Goal: Task Accomplishment & Management: Complete application form

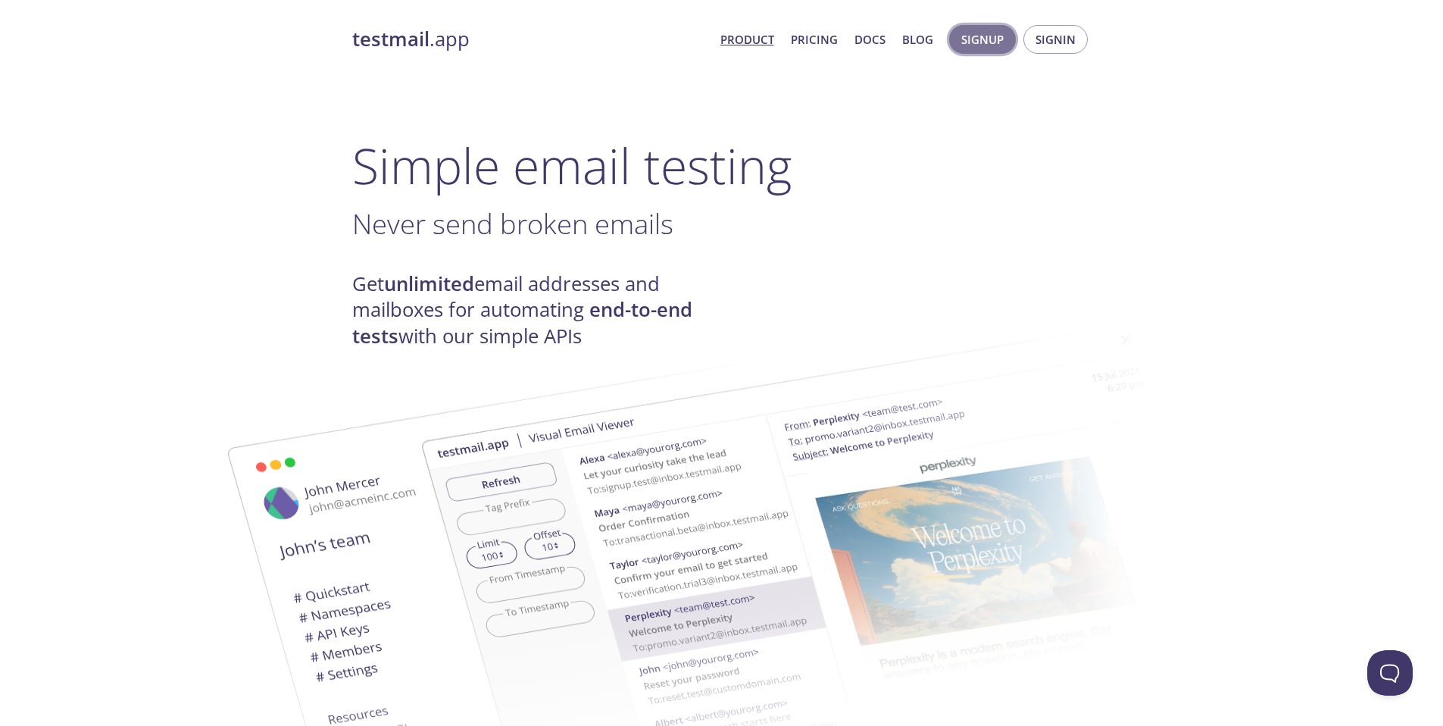
click at [983, 45] on span "Signup" at bounding box center [982, 40] width 42 height 20
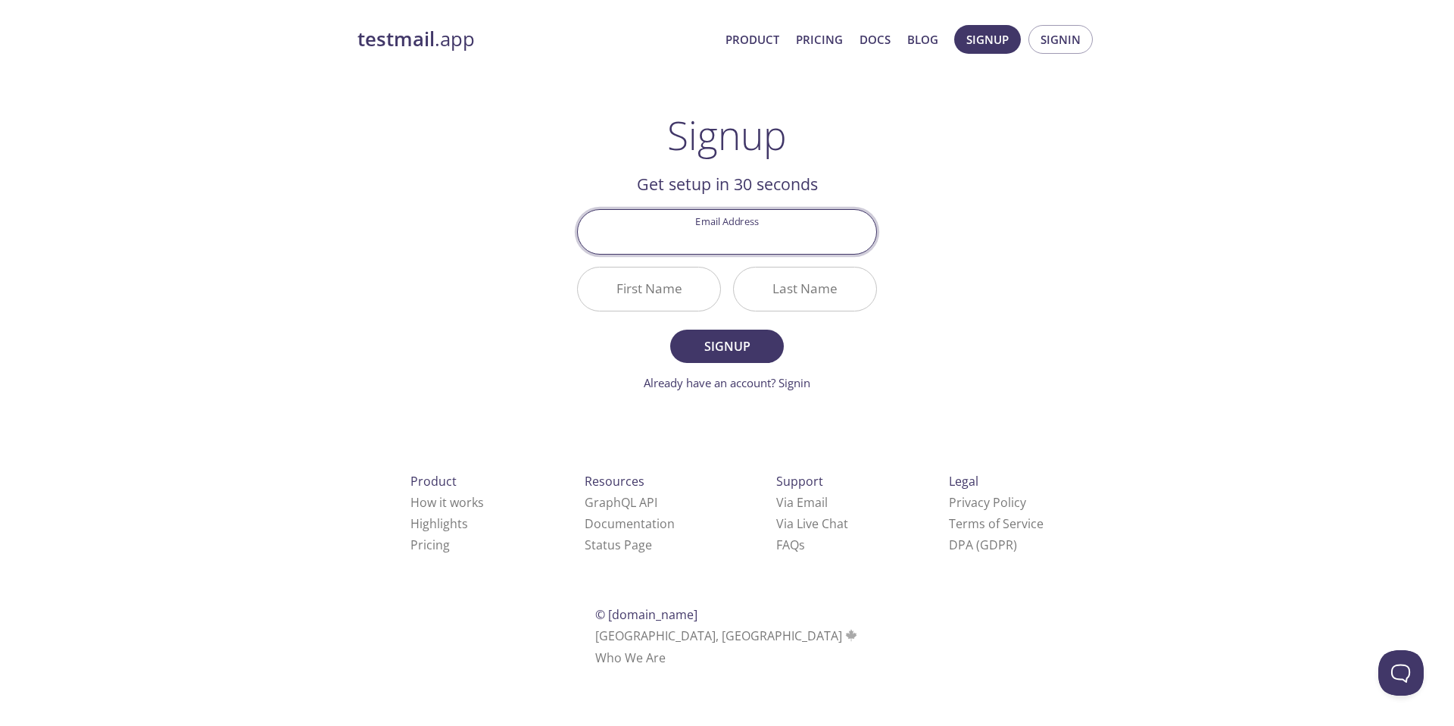
click at [760, 233] on input "Email Address" at bounding box center [727, 231] width 298 height 43
type input "pruebalobbi@gmail.com"
click at [666, 283] on input "First Name" at bounding box center [649, 288] width 142 height 43
type input "Pruebas"
type input "Lobbi"
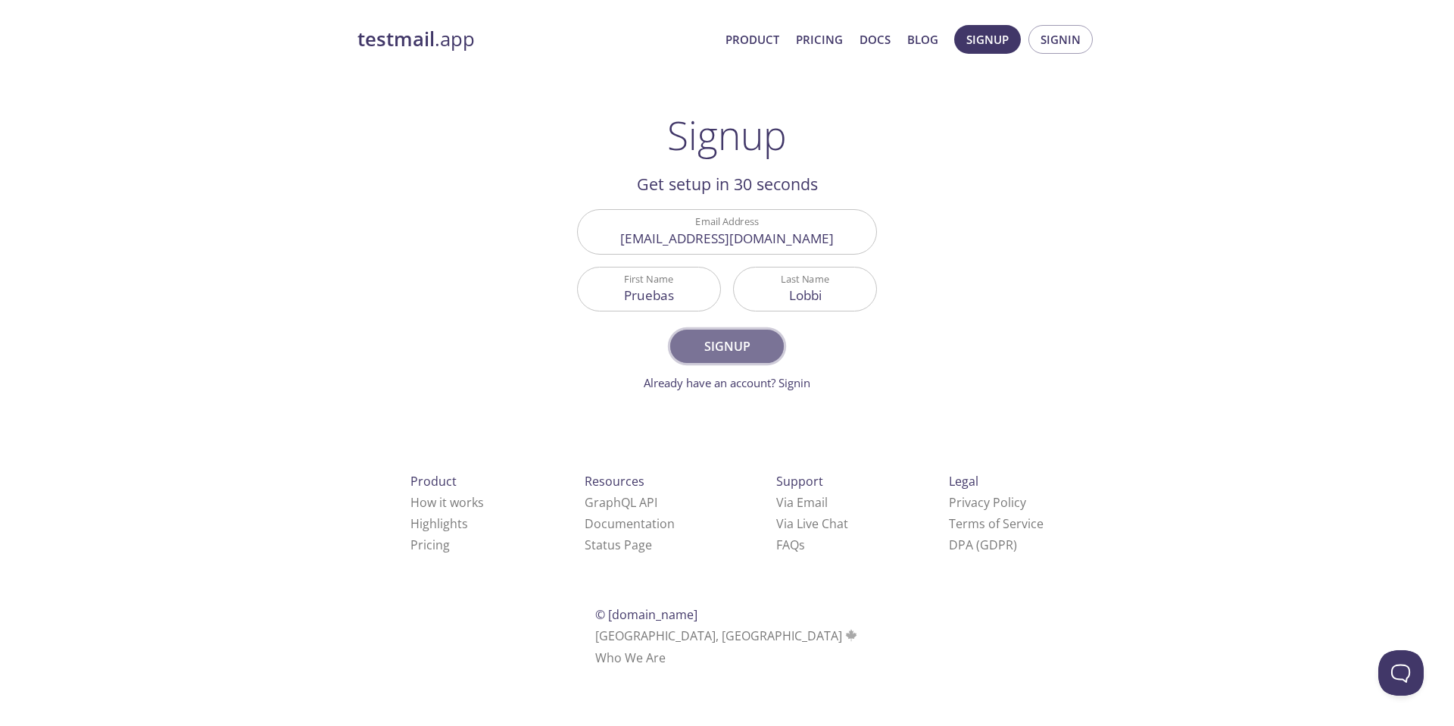
click at [699, 349] on span "Signup" at bounding box center [727, 346] width 80 height 21
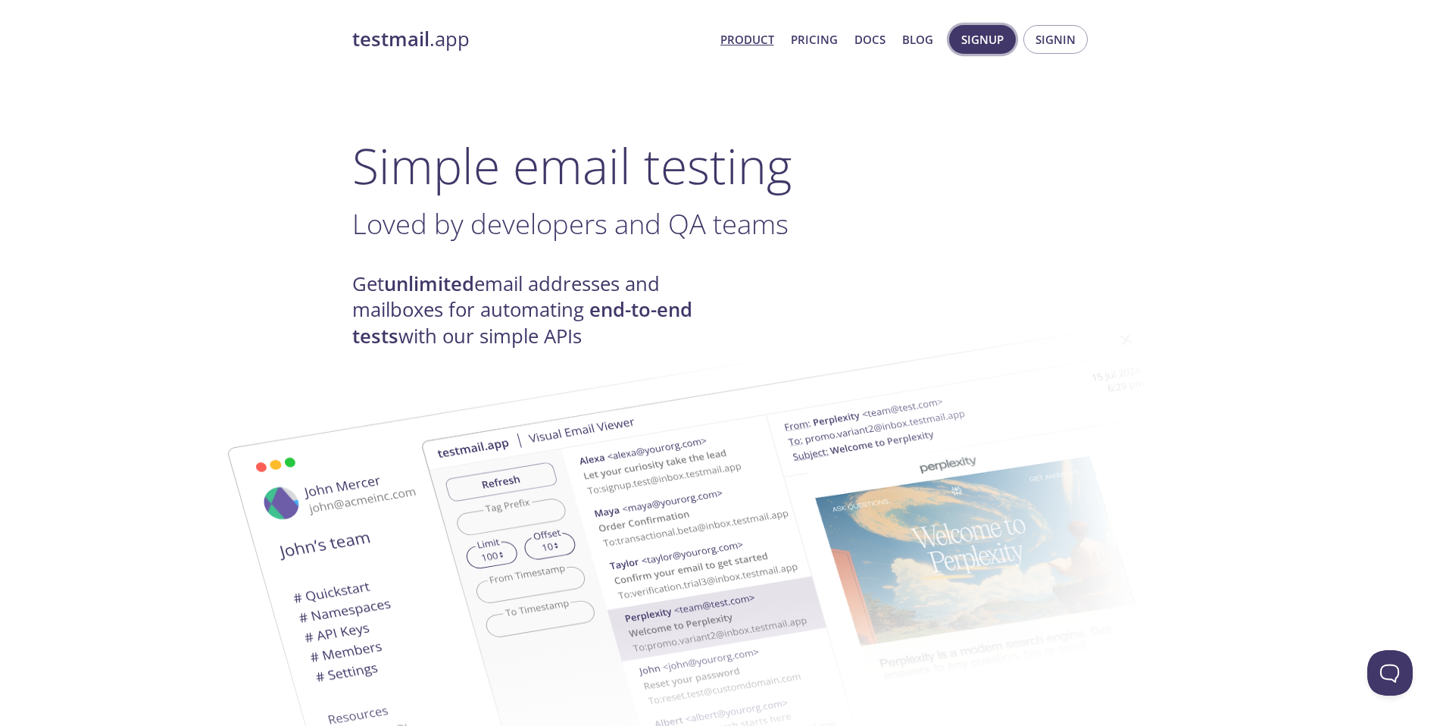
click at [988, 51] on button "Signup" at bounding box center [982, 39] width 67 height 29
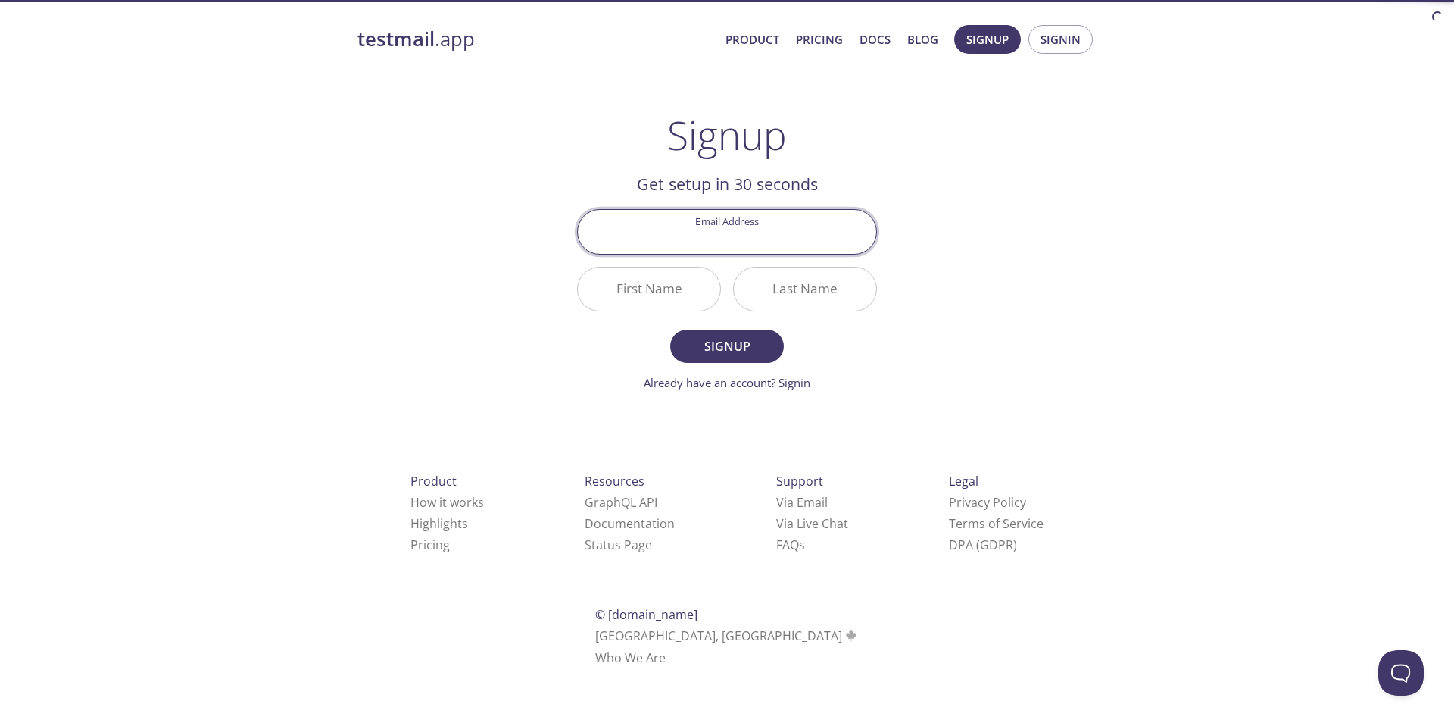
click at [734, 237] on input "Email Address" at bounding box center [727, 231] width 298 height 43
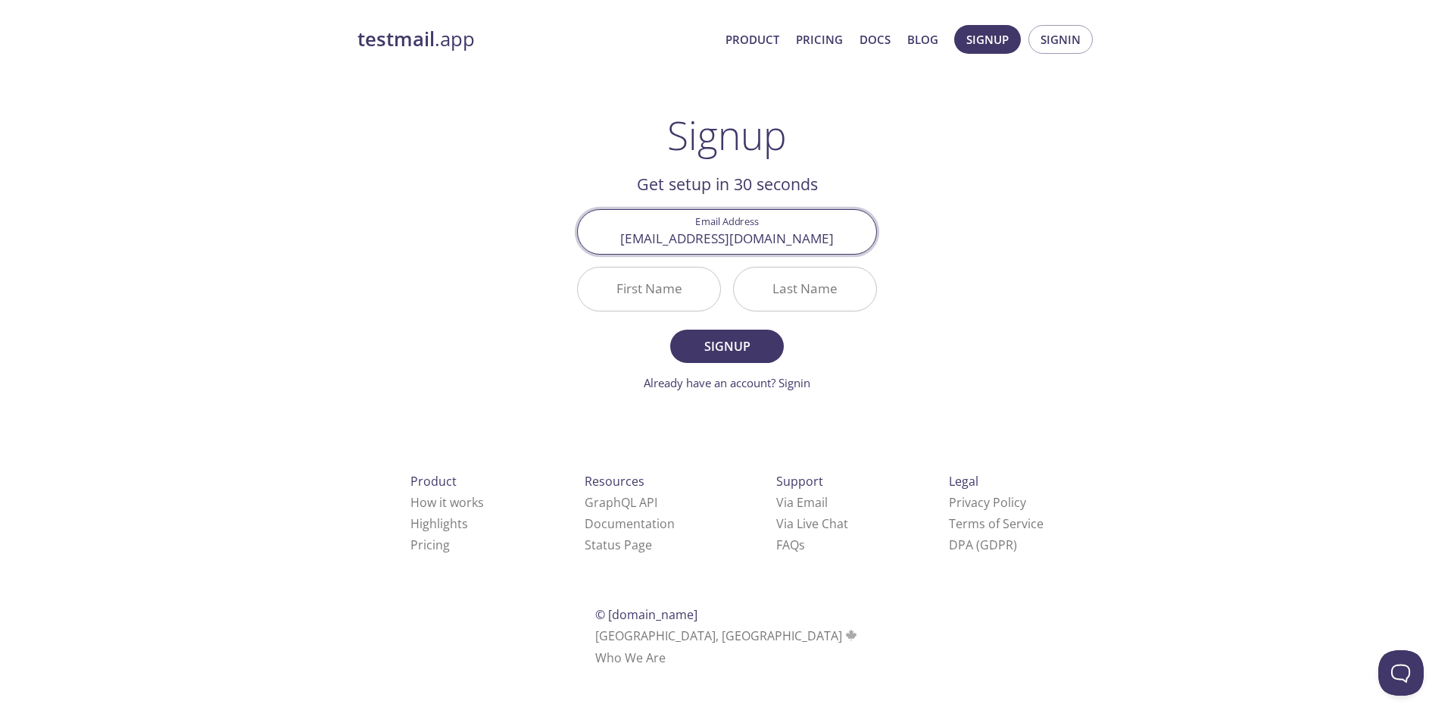
click at [696, 238] on input "pruebalobbi@gmail.com" at bounding box center [727, 231] width 298 height 43
type input "[EMAIL_ADDRESS][DOMAIN_NAME]"
click at [663, 279] on input "First Name" at bounding box center [649, 288] width 142 height 43
click at [661, 286] on input "First Name" at bounding box center [649, 288] width 142 height 43
type input "Pruebas"
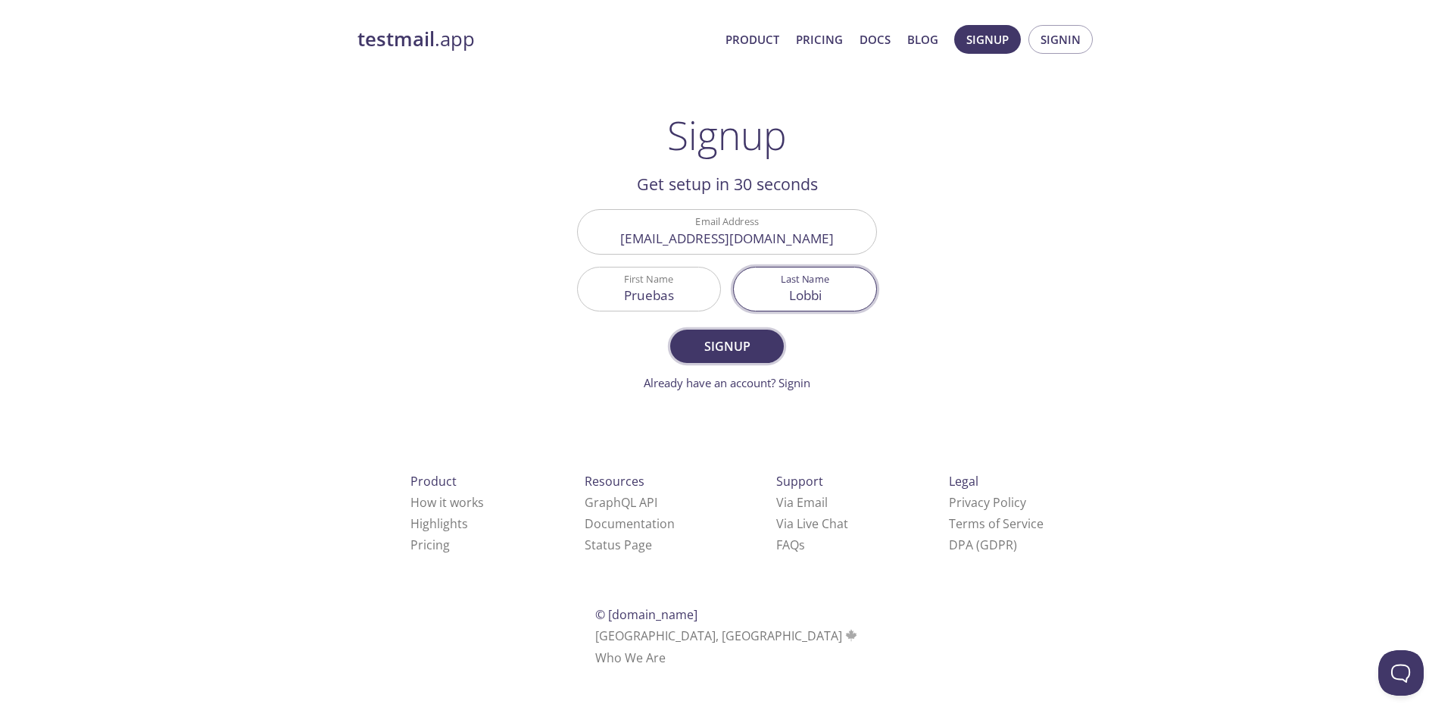
type input "Lobbi"
click at [752, 341] on span "Signup" at bounding box center [727, 346] width 80 height 21
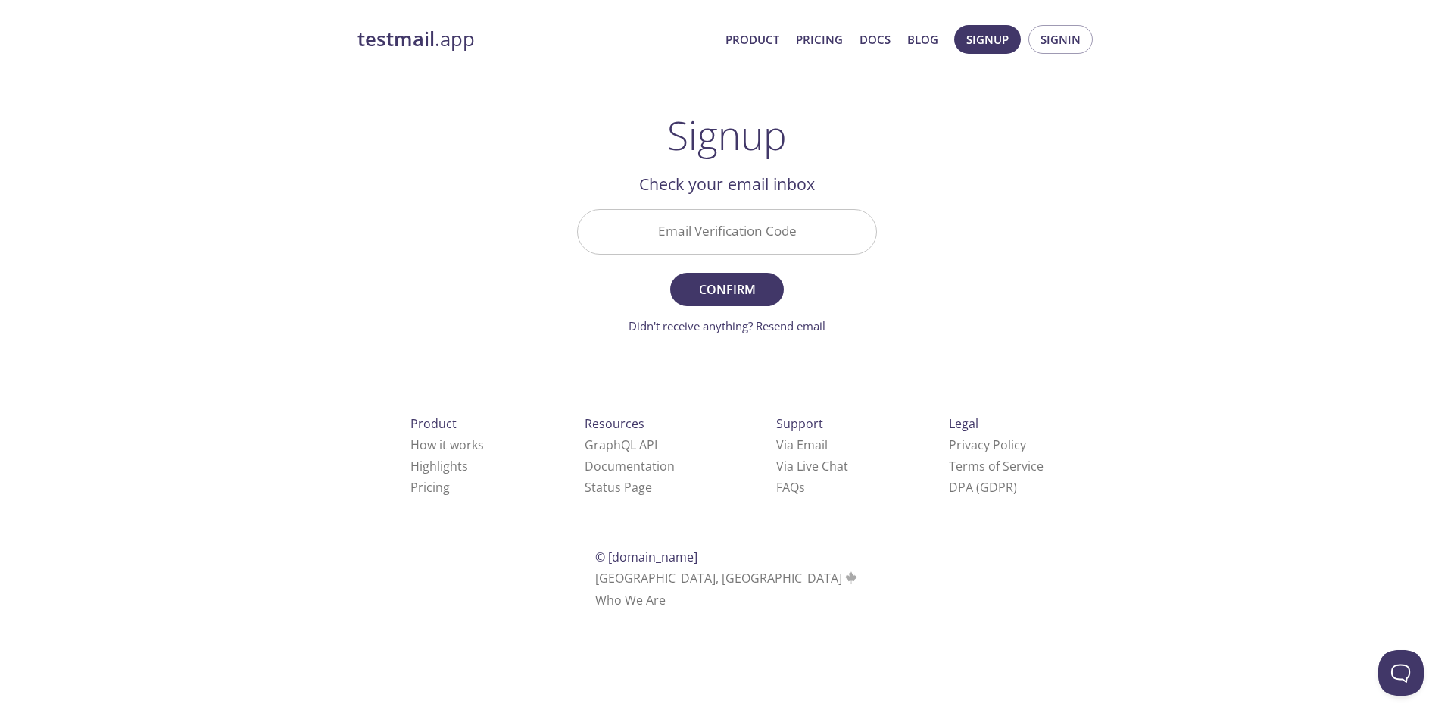
click at [776, 238] on input "Email Verification Code" at bounding box center [727, 231] width 298 height 43
paste input "FC1A3AH"
type input "FC1A3AH"
click at [752, 280] on span "Confirm" at bounding box center [727, 289] width 80 height 21
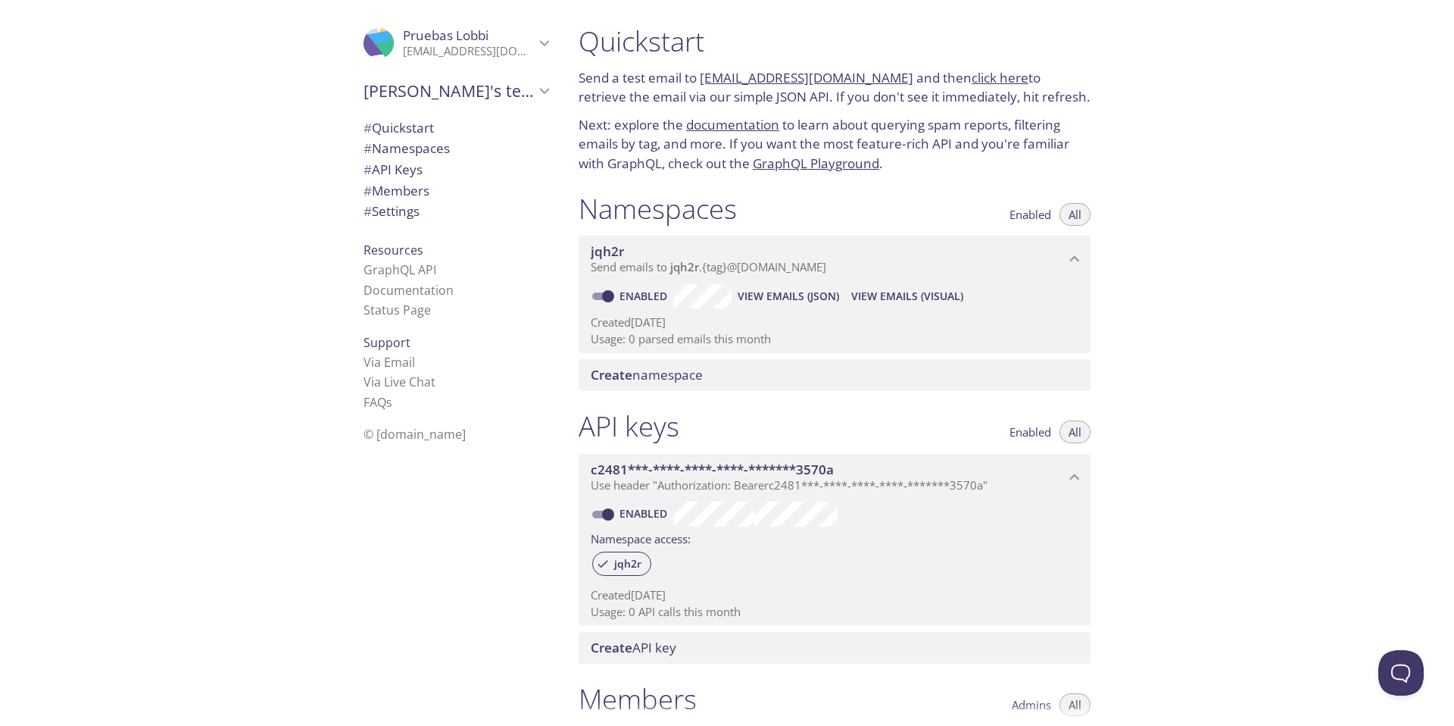
click at [748, 498] on div "c2481***-****-****-****-*******3570a Use header "Authorization: Bearer c2481***…" at bounding box center [835, 477] width 512 height 47
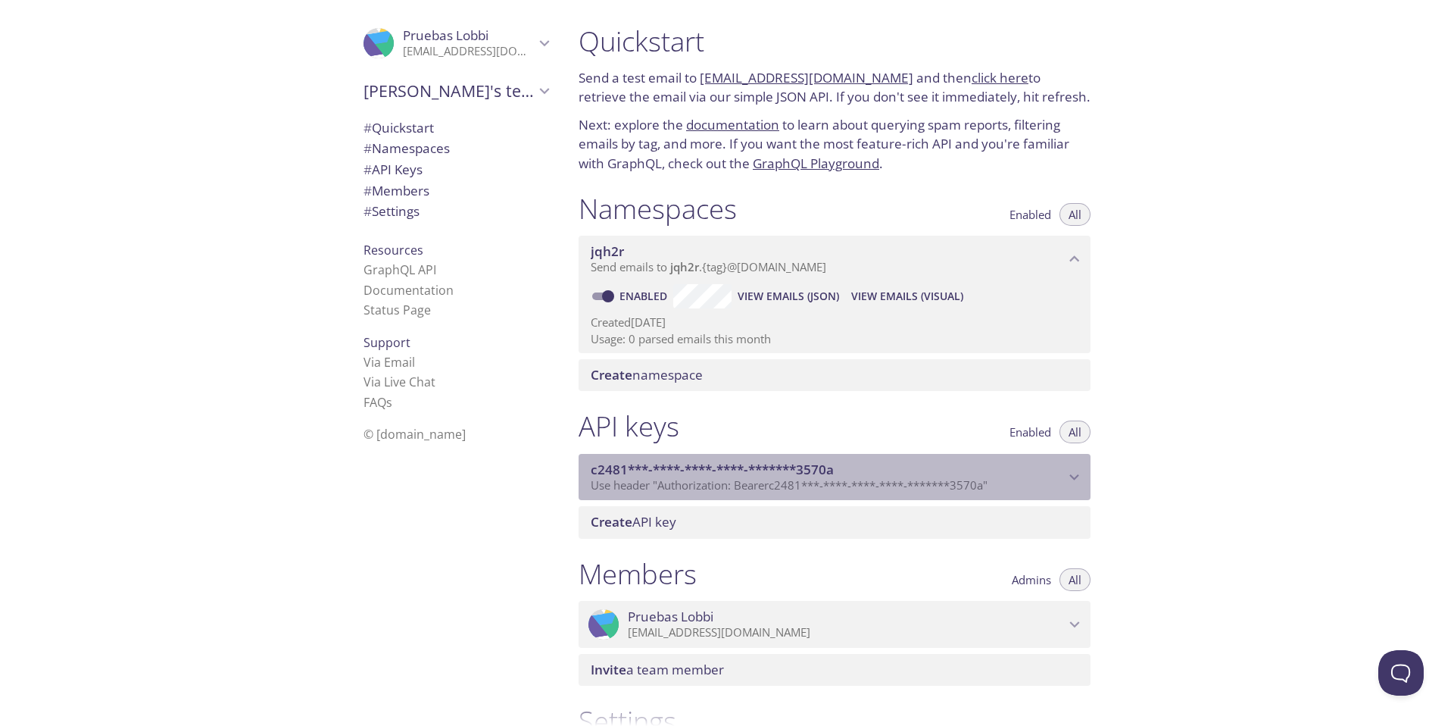
click at [749, 488] on span "Use header "Authorization: Bearer c2481***-****-****-****-*******3570a "" at bounding box center [789, 484] width 397 height 15
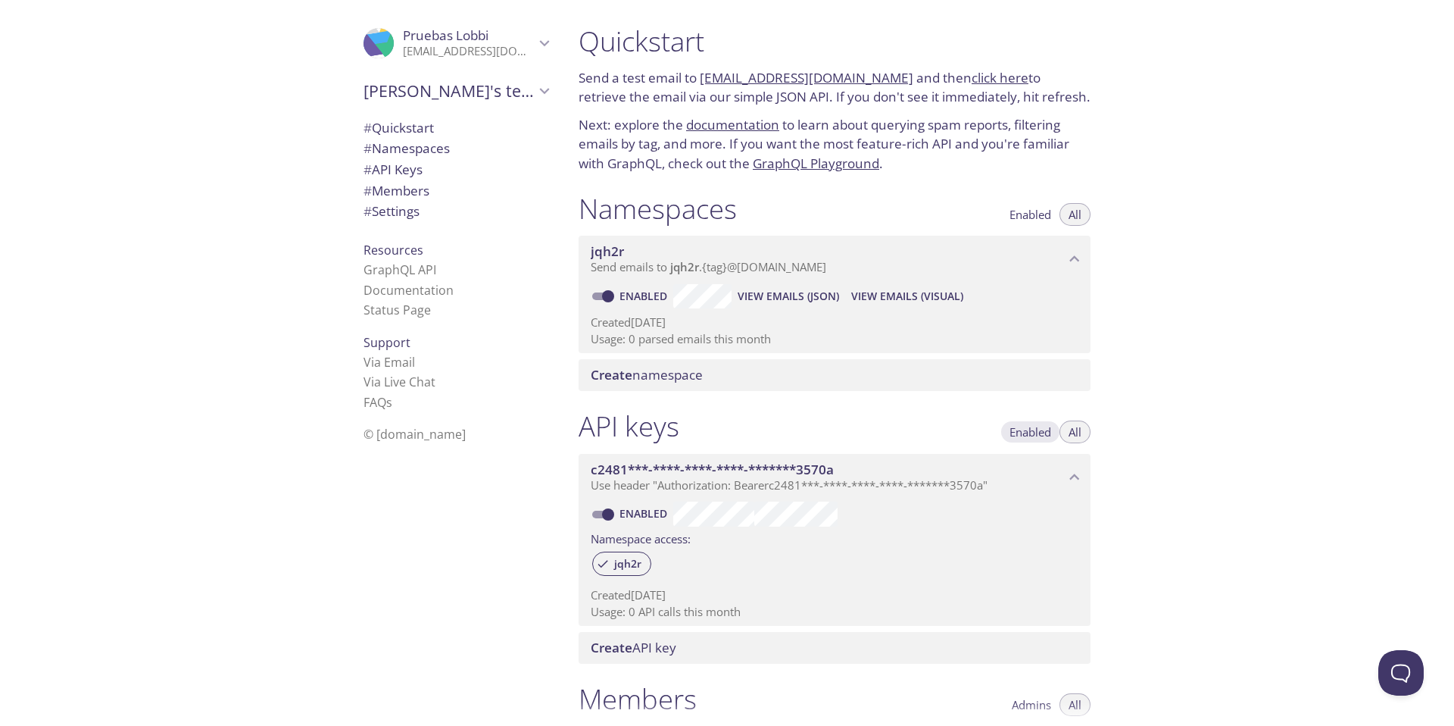
click at [1040, 432] on span "Enabled" at bounding box center [1031, 432] width 42 height 0
click at [1073, 432] on span "All" at bounding box center [1075, 432] width 13 height 0
click at [769, 266] on span "Send emails to jqh2r . {tag} @inbox.testmail.app" at bounding box center [709, 266] width 236 height 15
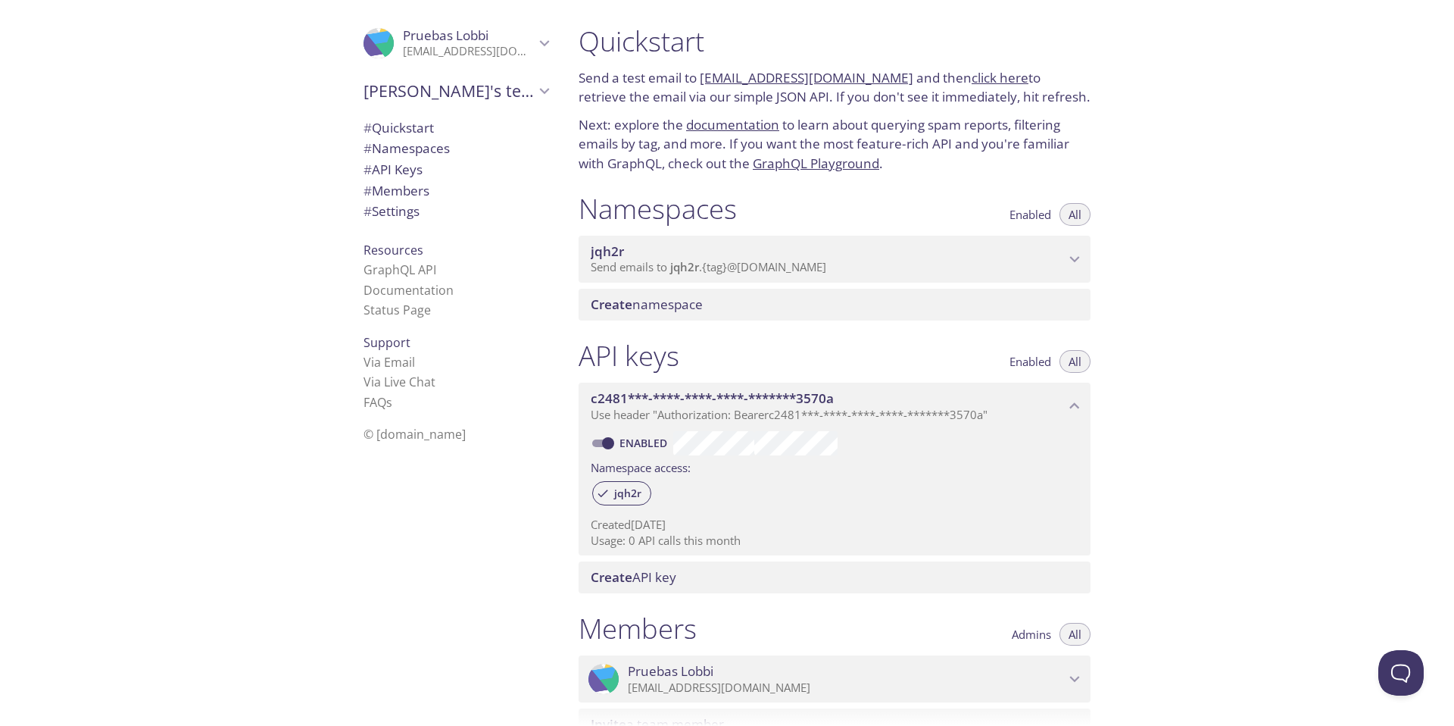
click at [769, 266] on span "Send emails to jqh2r . {tag} @inbox.testmail.app" at bounding box center [709, 266] width 236 height 15
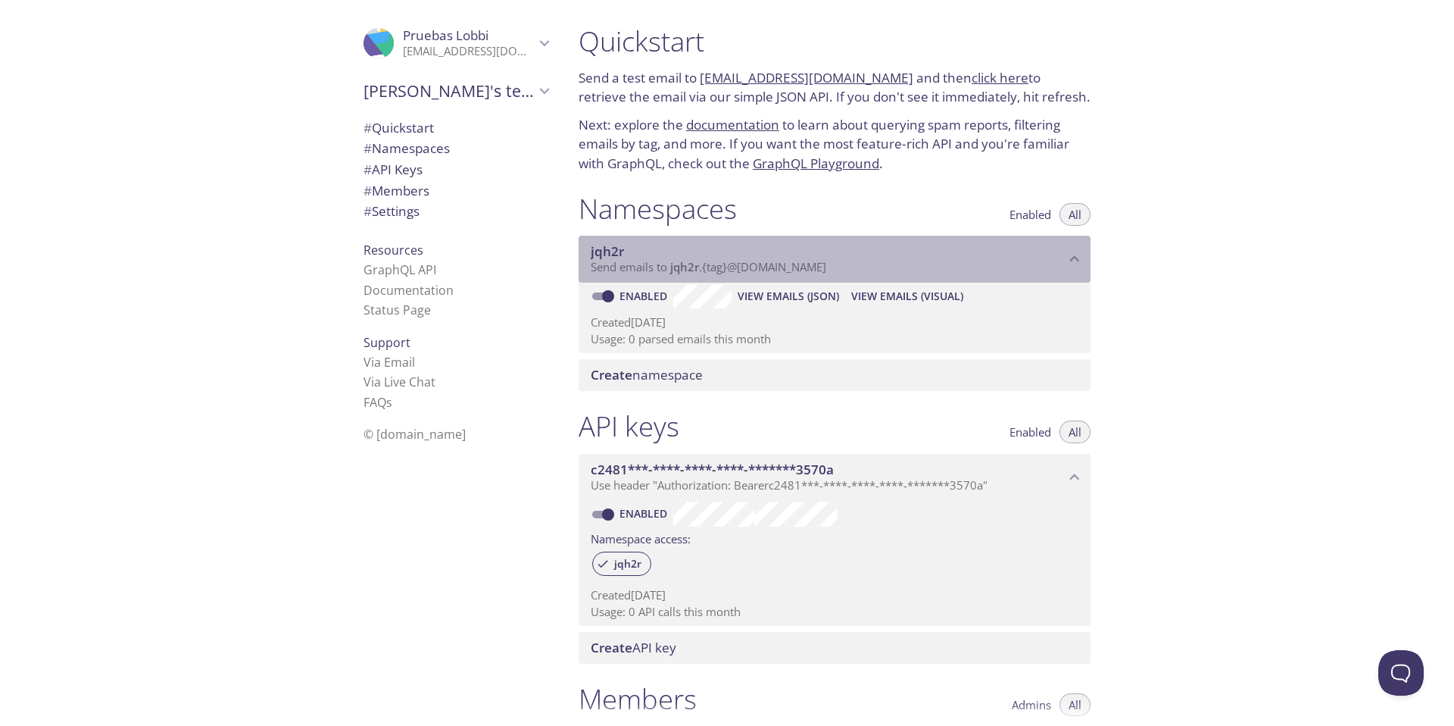
drag, startPoint x: 671, startPoint y: 267, endPoint x: 705, endPoint y: 270, distance: 34.2
click at [705, 270] on span "Send emails to jqh2r . {tag} @inbox.testmail.app" at bounding box center [709, 266] width 236 height 15
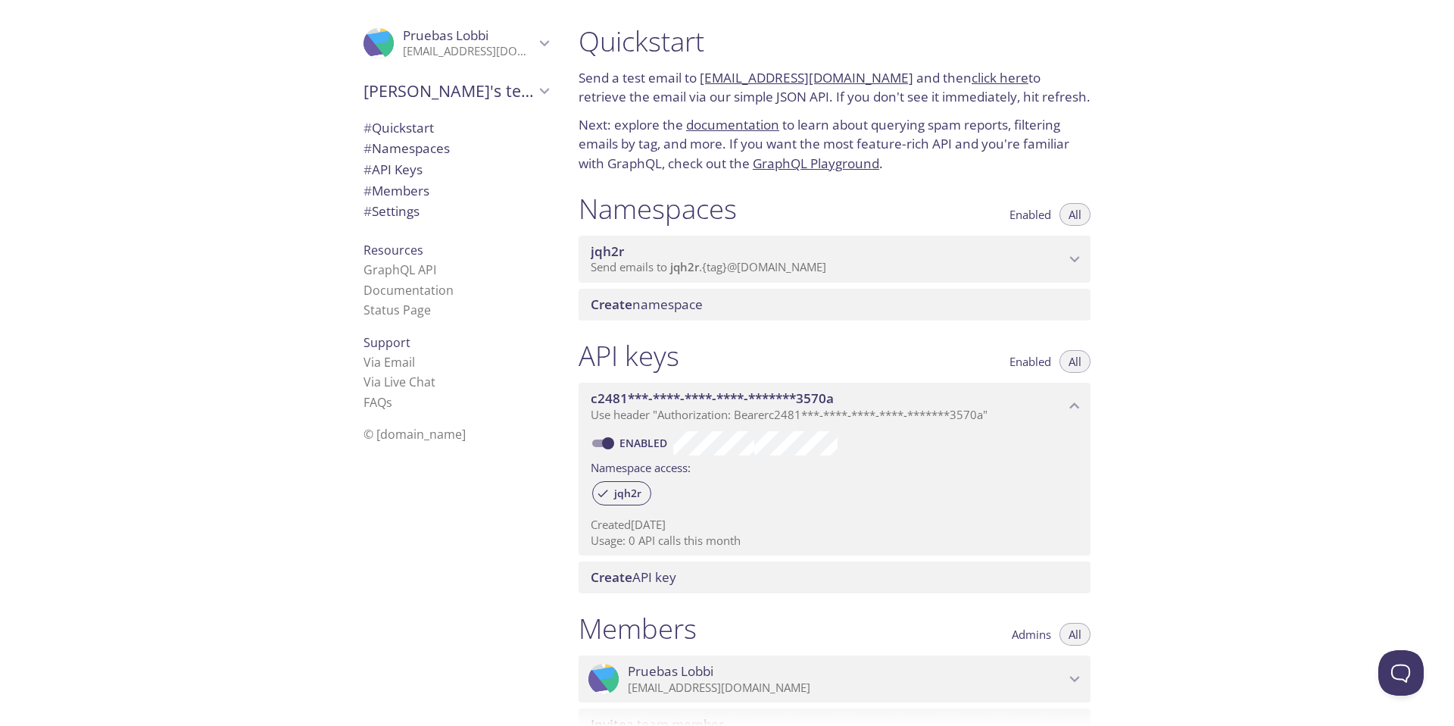
click at [744, 270] on span "Send emails to jqh2r . {tag} @inbox.testmail.app" at bounding box center [709, 266] width 236 height 15
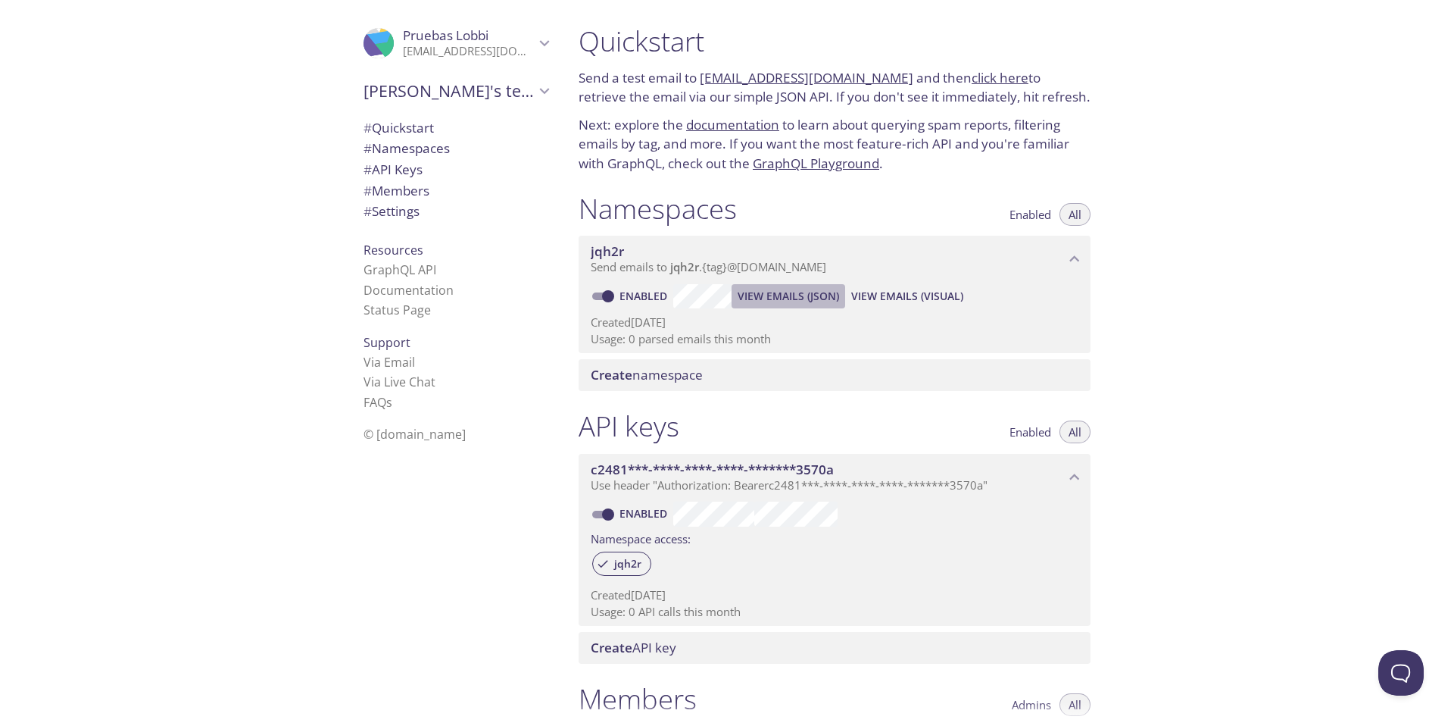
click at [786, 290] on span "View Emails (JSON)" at bounding box center [788, 296] width 101 height 18
click at [900, 303] on span "View Emails (Visual)" at bounding box center [907, 296] width 112 height 18
click at [1026, 214] on span "Enabled" at bounding box center [1031, 214] width 42 height 0
click at [1084, 214] on button "All" at bounding box center [1075, 214] width 31 height 23
type button "all"
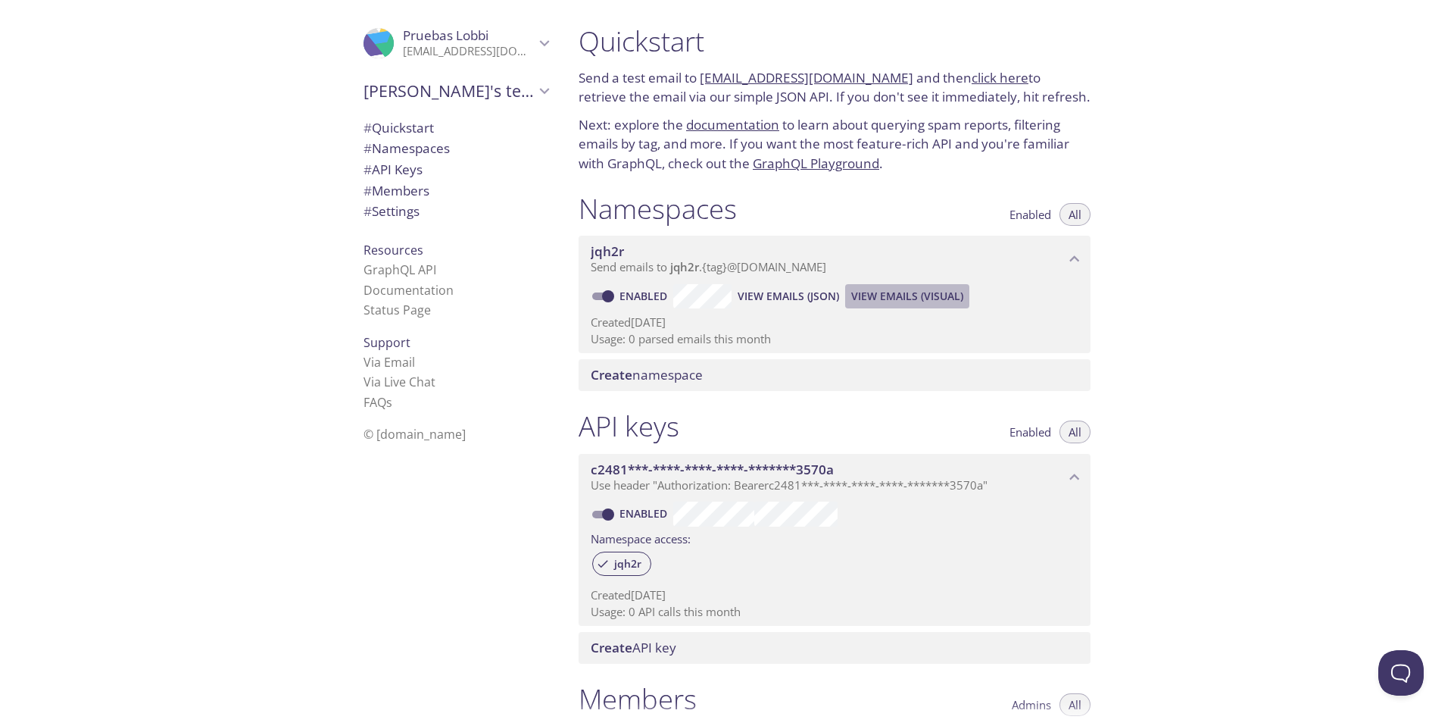
click at [914, 299] on span "View Emails (Visual)" at bounding box center [907, 296] width 112 height 18
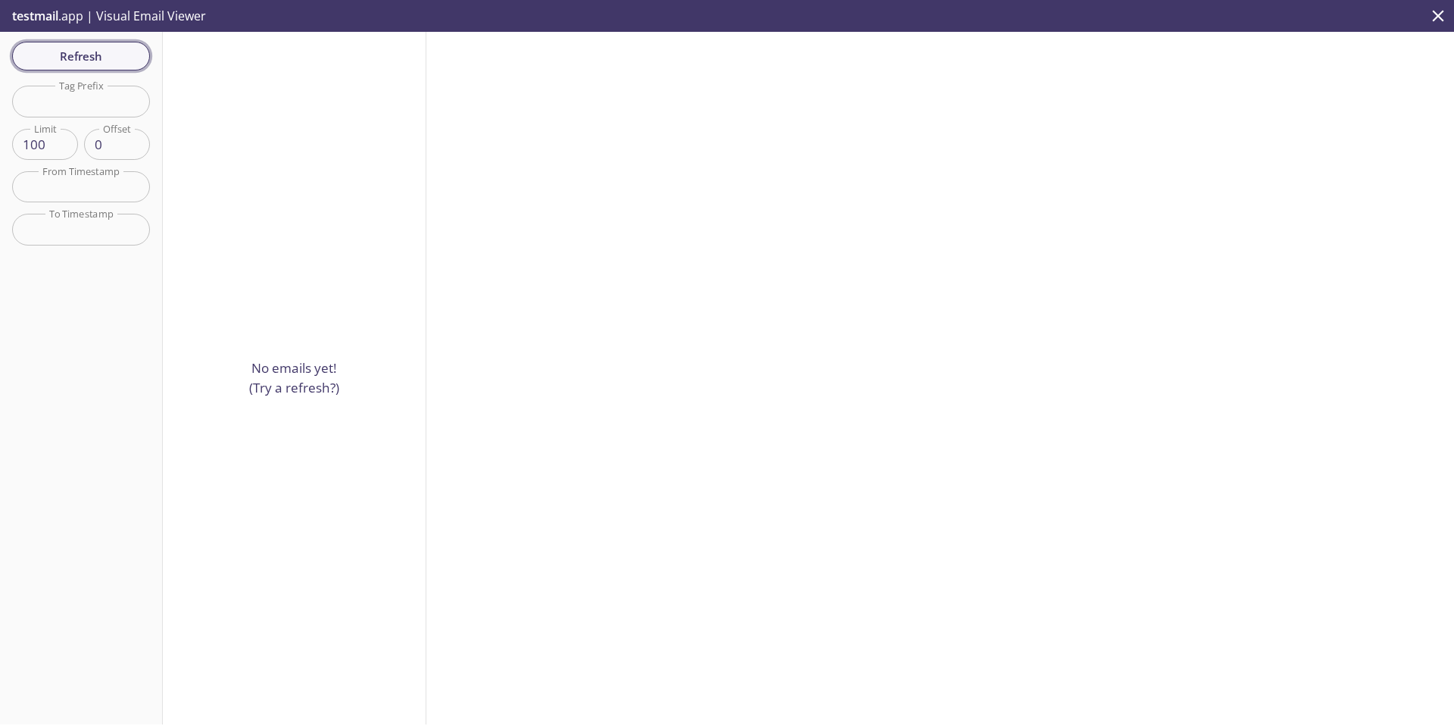
click at [85, 52] on span "Refresh" at bounding box center [81, 56] width 114 height 20
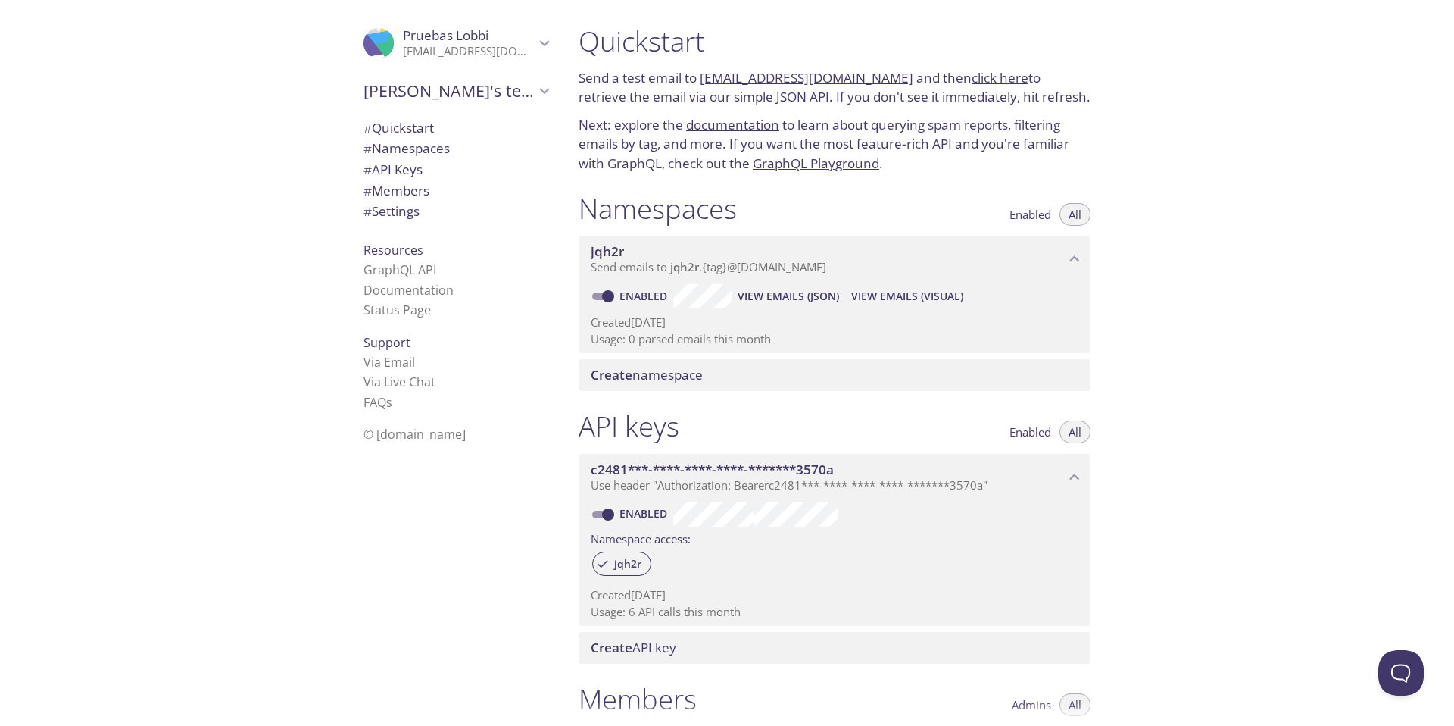
click at [799, 301] on span "View Emails (JSON)" at bounding box center [788, 296] width 101 height 18
click at [900, 291] on span "View Emails (Visual)" at bounding box center [907, 296] width 112 height 18
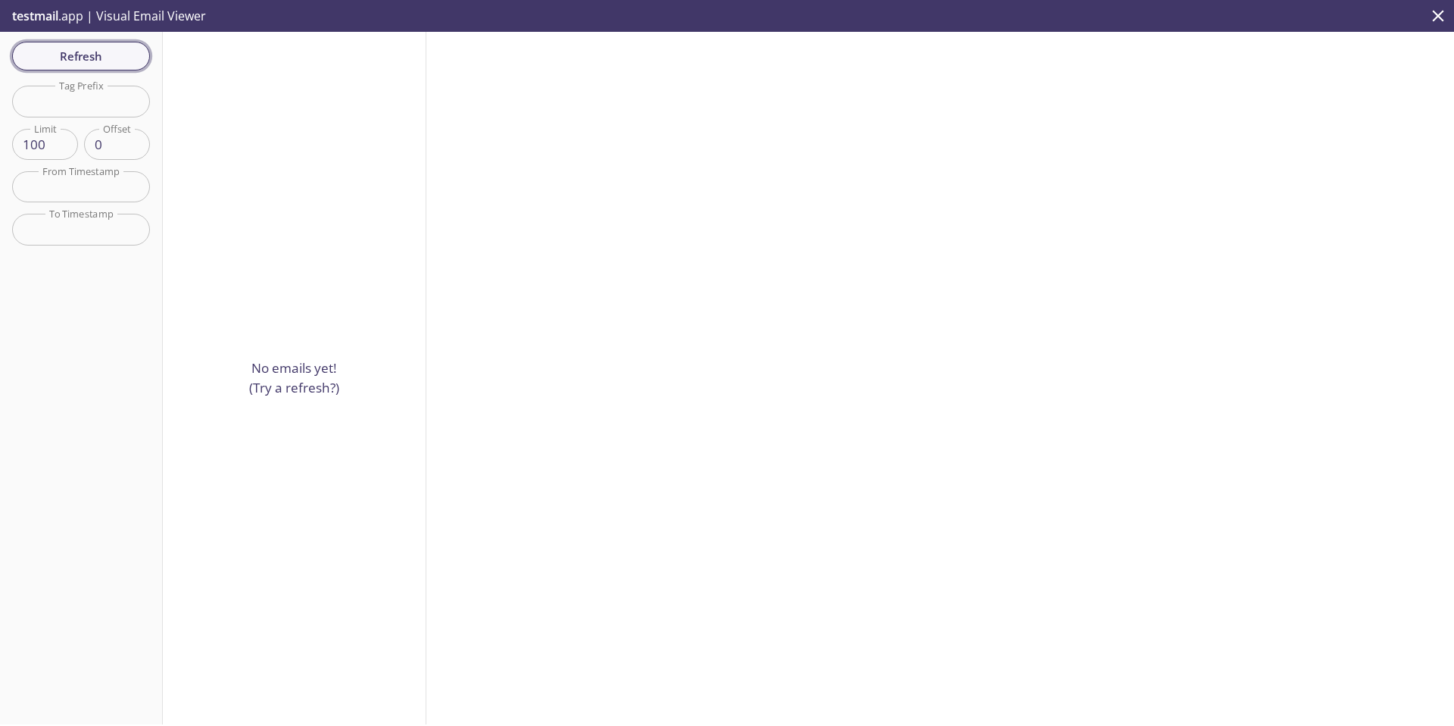
click at [83, 57] on span "Refresh" at bounding box center [81, 56] width 114 height 20
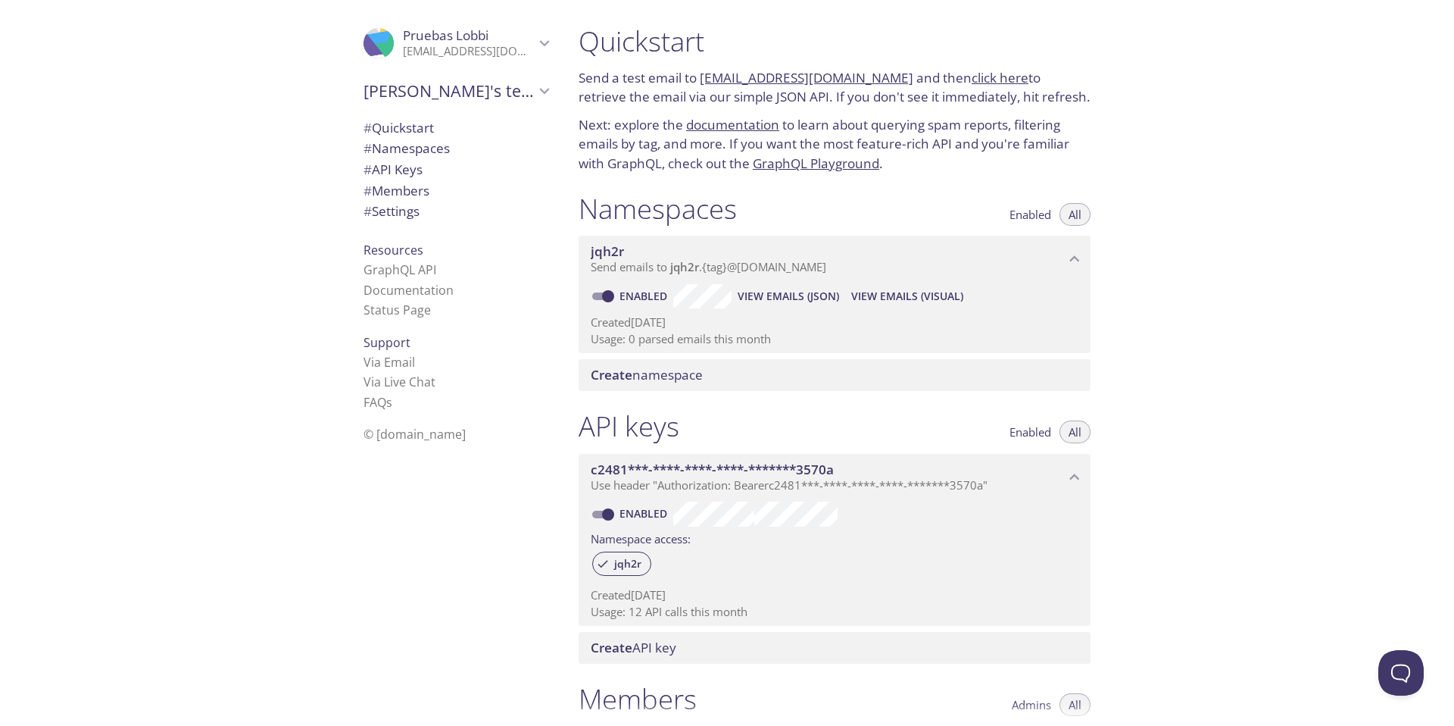
click at [1025, 214] on span "Enabled" at bounding box center [1031, 214] width 42 height 0
click at [900, 295] on span "View Emails (Visual)" at bounding box center [907, 296] width 112 height 18
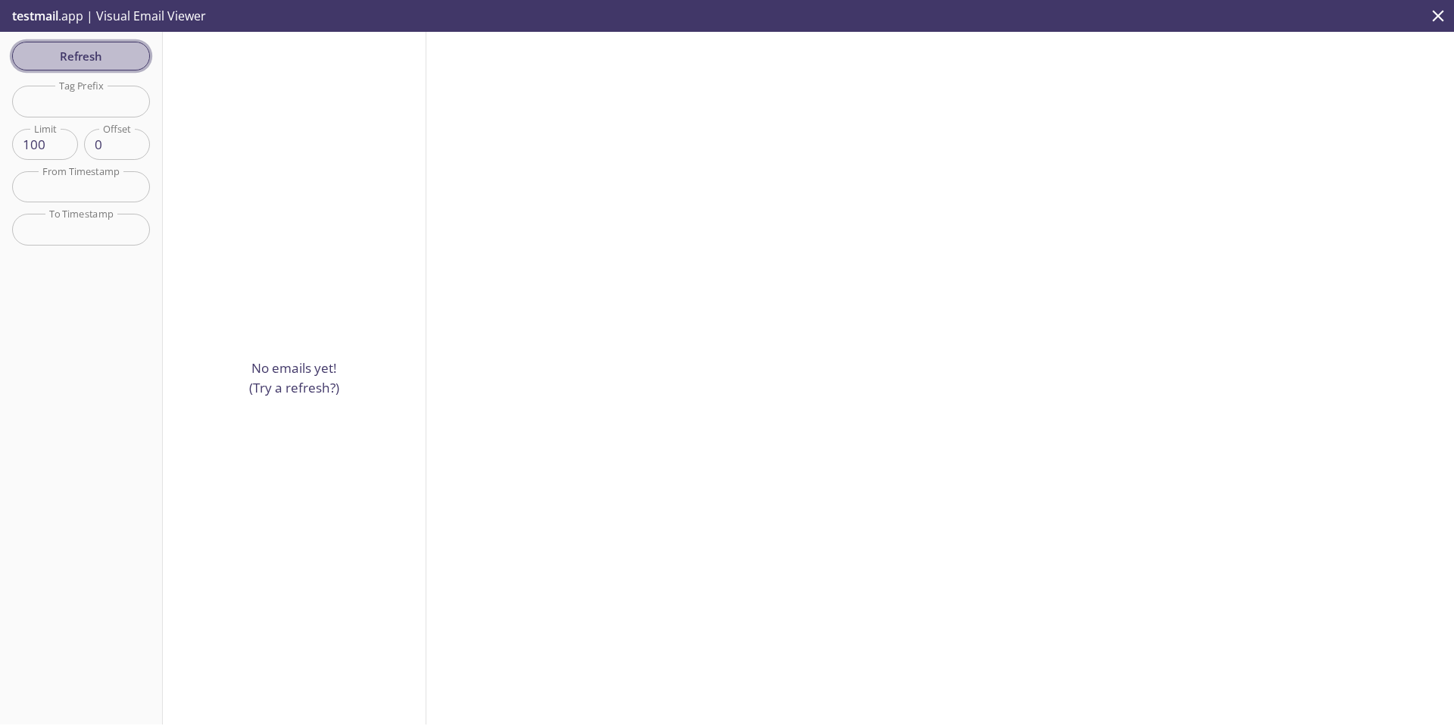
click at [68, 51] on span "Refresh" at bounding box center [81, 56] width 114 height 20
click at [106, 56] on span "Refresh" at bounding box center [81, 56] width 114 height 20
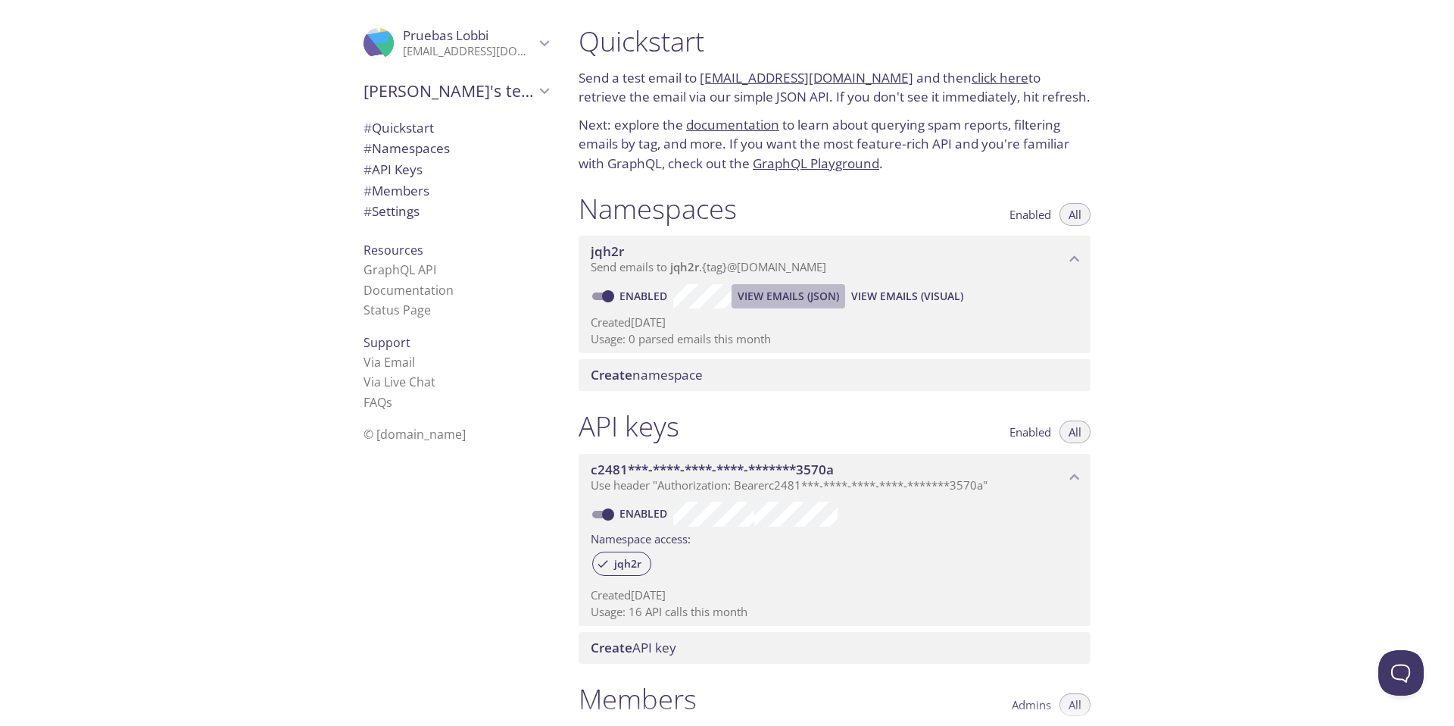
click at [800, 295] on span "View Emails (JSON)" at bounding box center [788, 296] width 101 height 18
click at [900, 292] on span "View Emails (Visual)" at bounding box center [907, 296] width 112 height 18
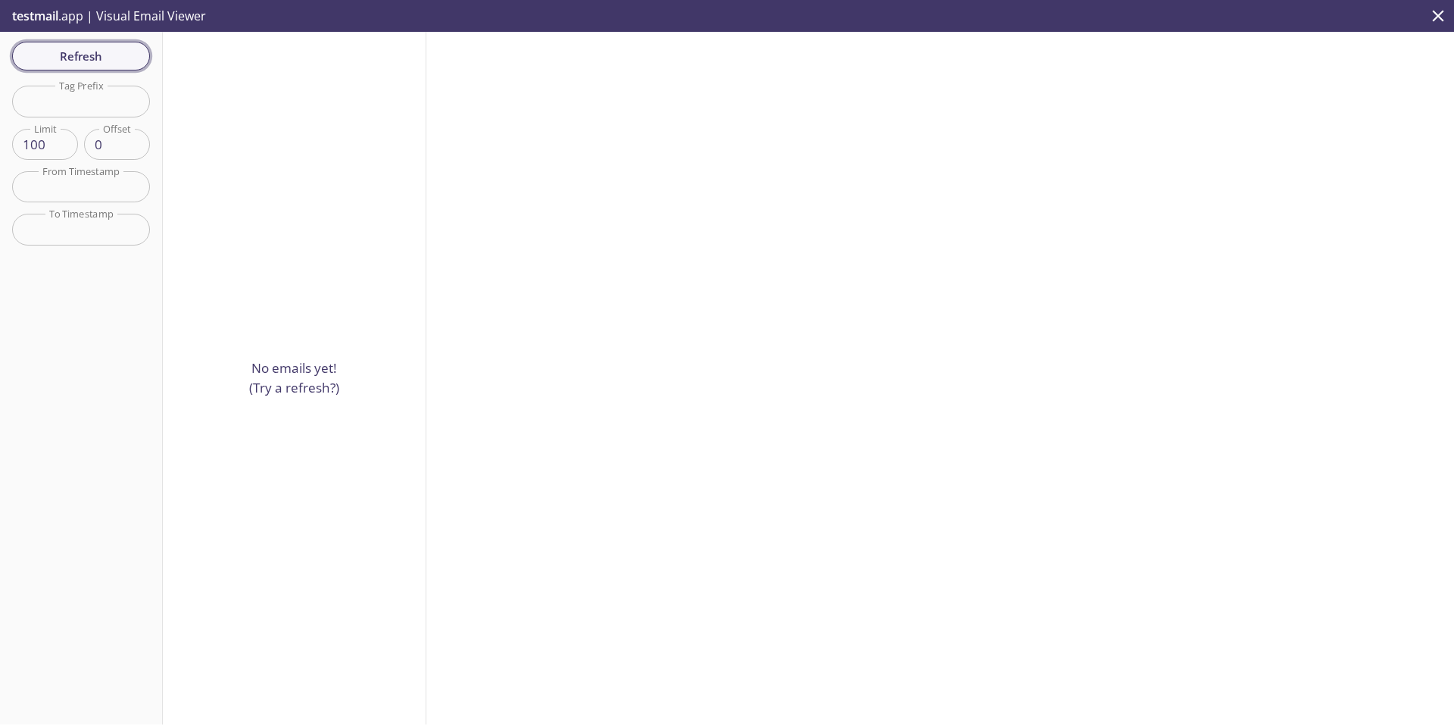
click at [79, 51] on span "Refresh" at bounding box center [81, 56] width 114 height 20
click at [98, 54] on span "Refresh" at bounding box center [81, 56] width 114 height 20
